Goal: Task Accomplishment & Management: Use online tool/utility

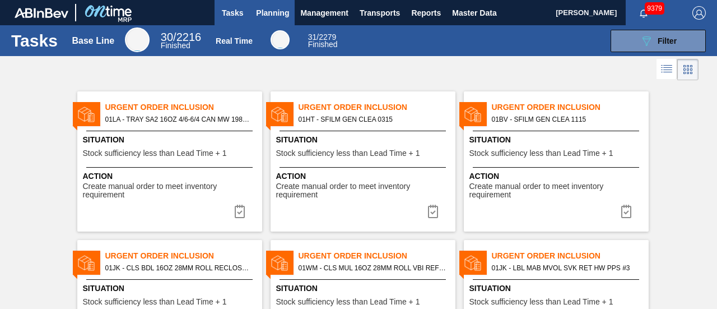
click at [288, 6] on button "Planning" at bounding box center [272, 12] width 44 height 25
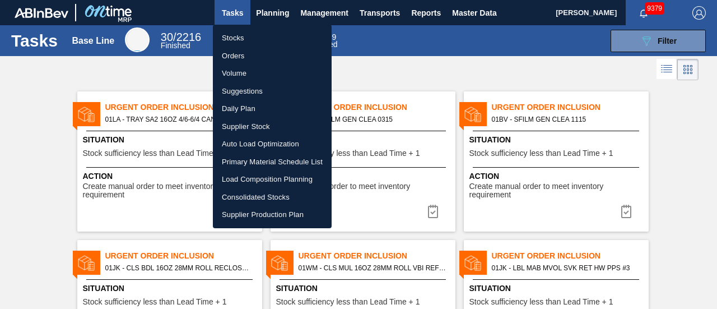
click at [308, 180] on li "Load Composition Planning" at bounding box center [272, 179] width 119 height 18
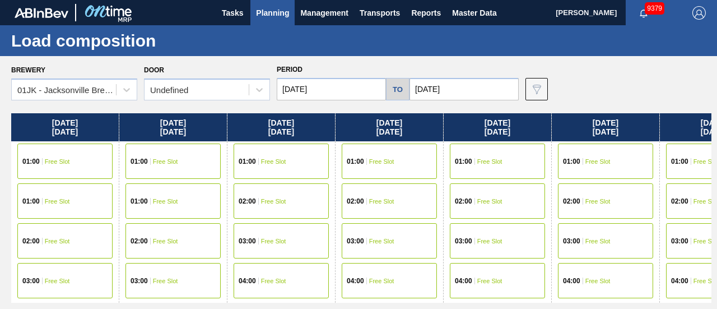
click at [374, 82] on input "[DATE]" at bounding box center [331, 89] width 109 height 22
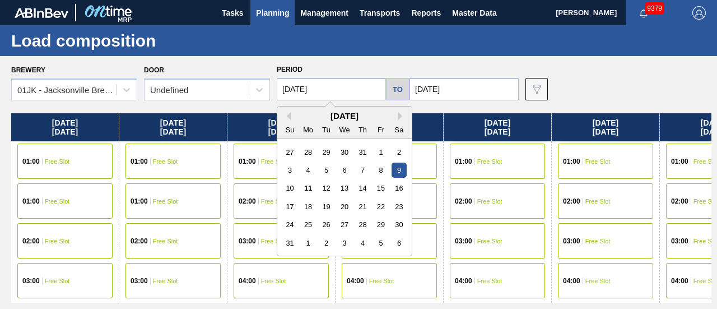
click at [367, 170] on div "7" at bounding box center [362, 169] width 15 height 15
type input "[DATE]"
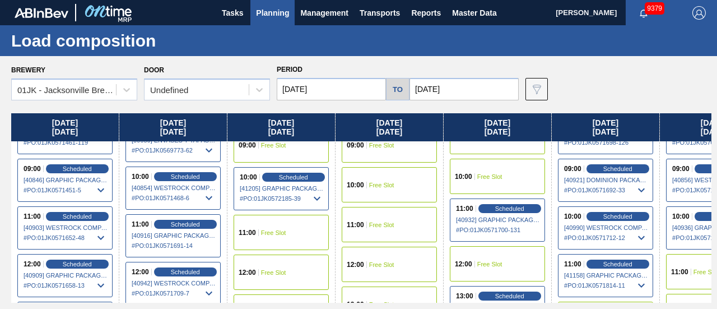
scroll to position [392, 0]
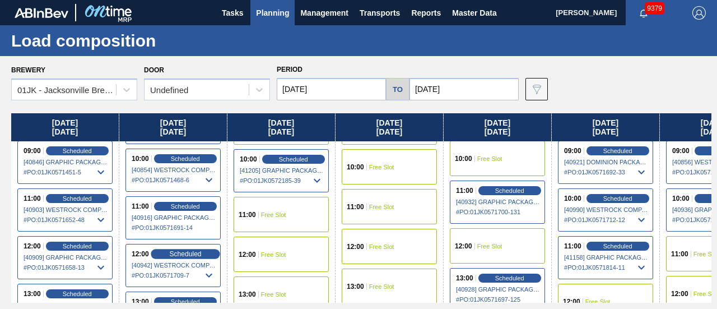
click at [199, 250] on span "Scheduled" at bounding box center [185, 253] width 32 height 7
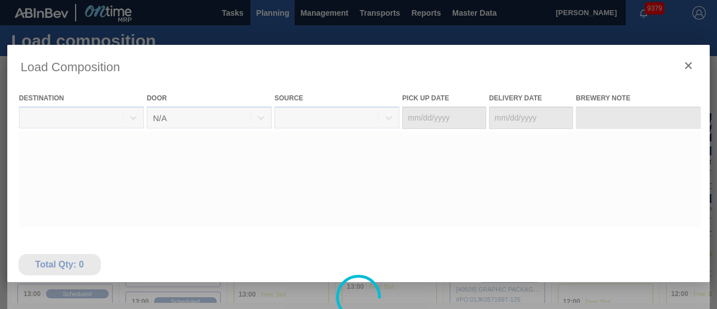
type Date "[DATE]"
